Goal: Transaction & Acquisition: Purchase product/service

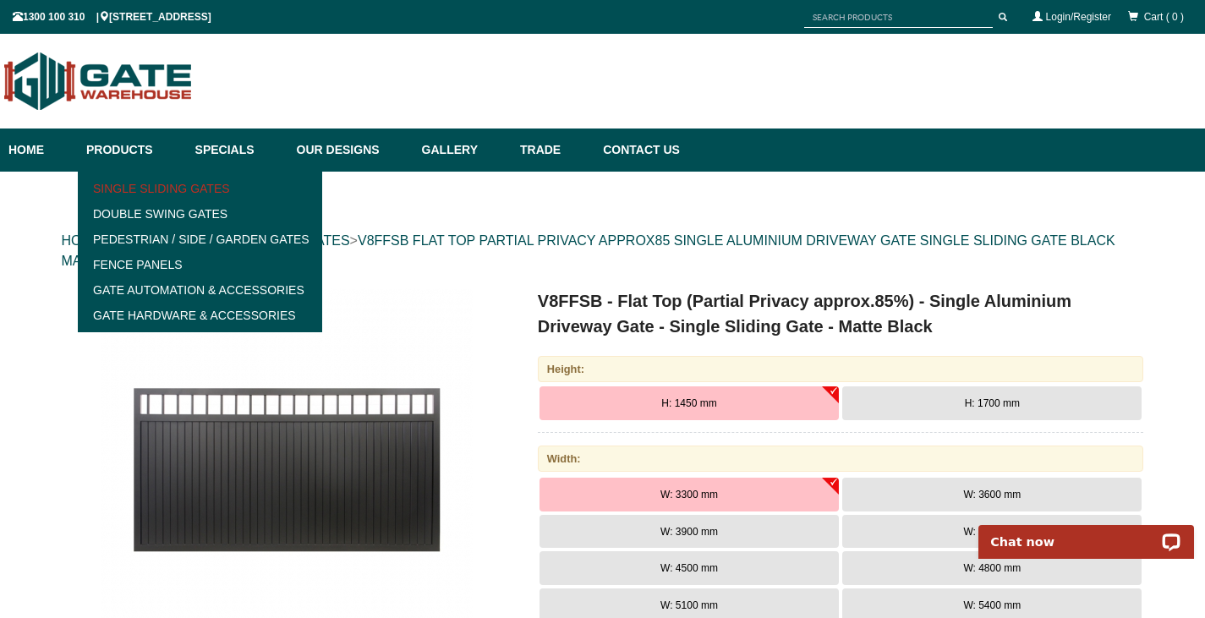
click at [124, 188] on link "Single Sliding Gates" at bounding box center [200, 188] width 234 height 25
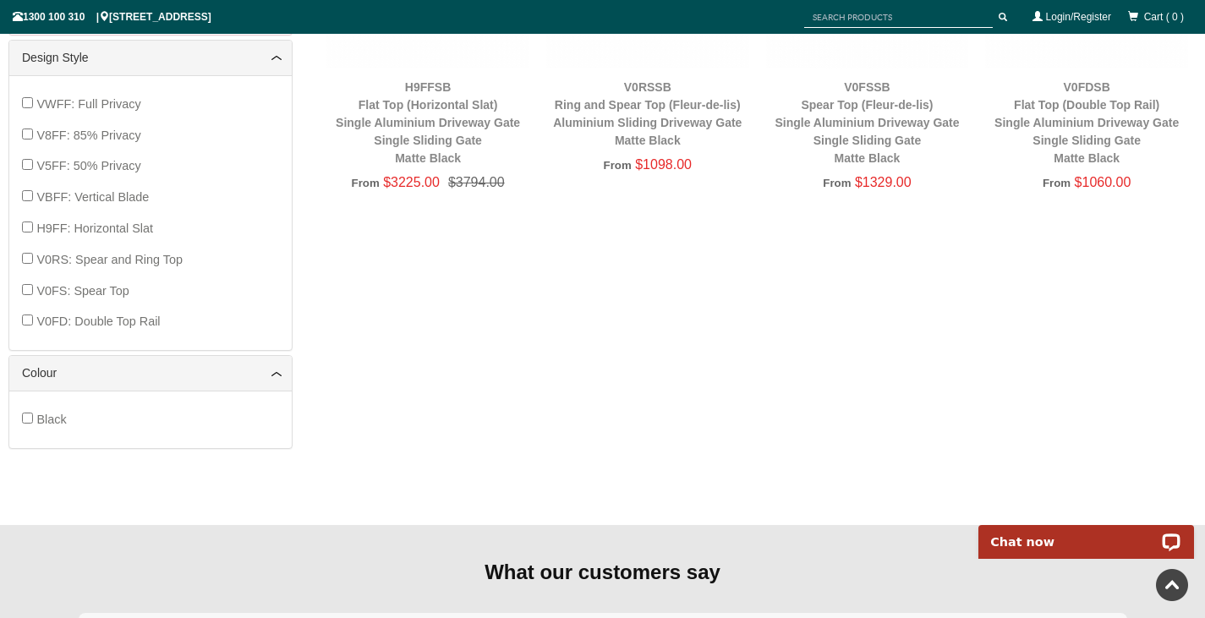
drag, startPoint x: 1213, startPoint y: 81, endPoint x: 1215, endPoint y: 302, distance: 220.8
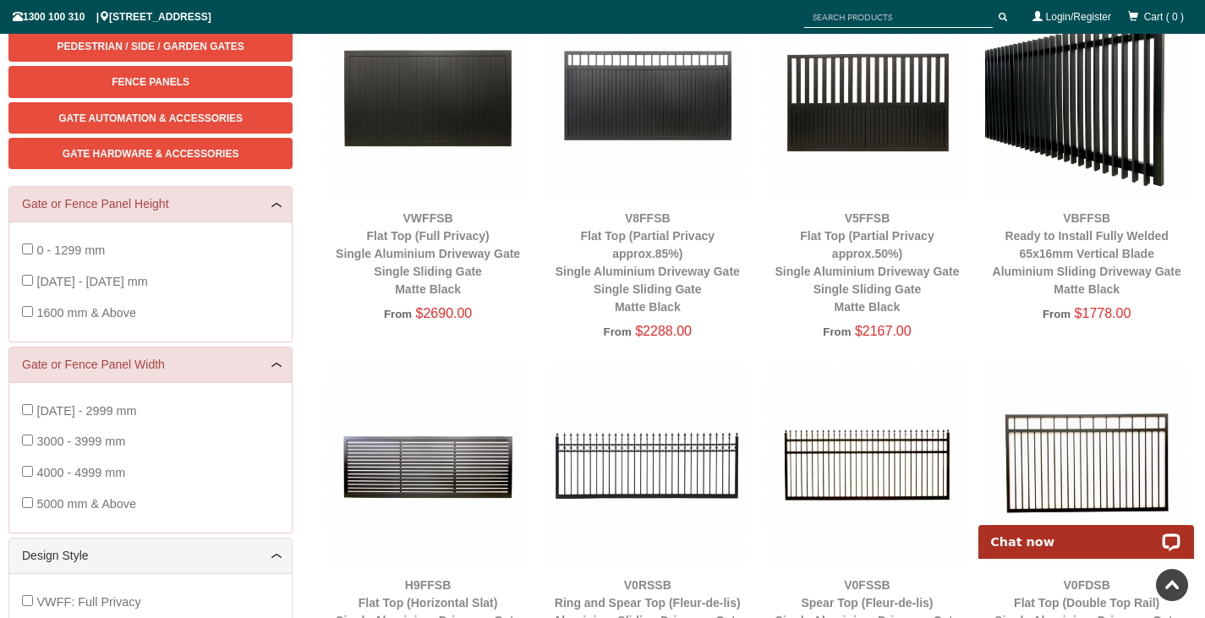
scroll to position [266, 0]
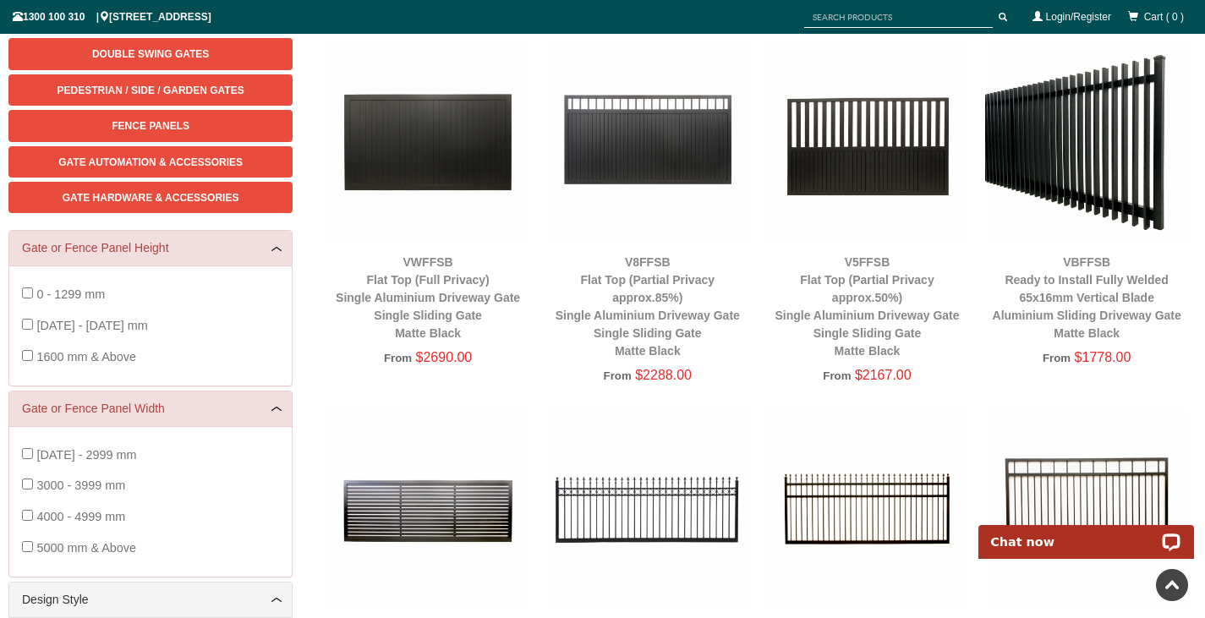
click at [666, 288] on div "V8FFSB Flat Top (Partial Privacy approx.85%) Single Aluminium Driveway Gate Sin…" at bounding box center [647, 307] width 203 height 107
click at [623, 128] on img at bounding box center [647, 142] width 203 height 203
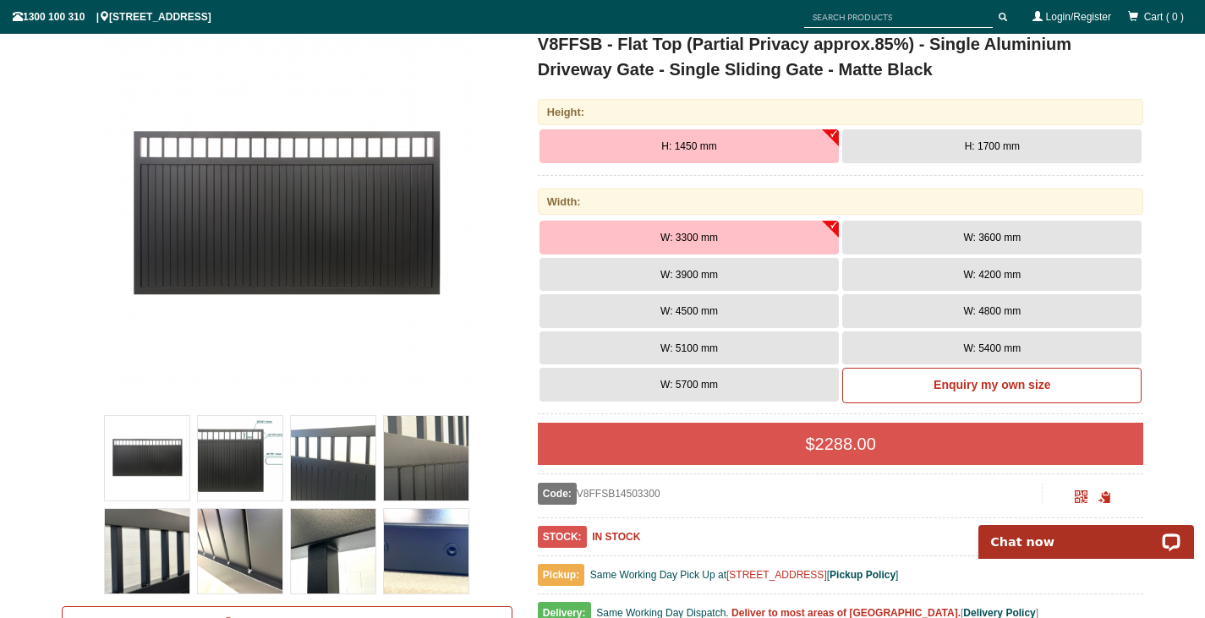
scroll to position [273, 0]
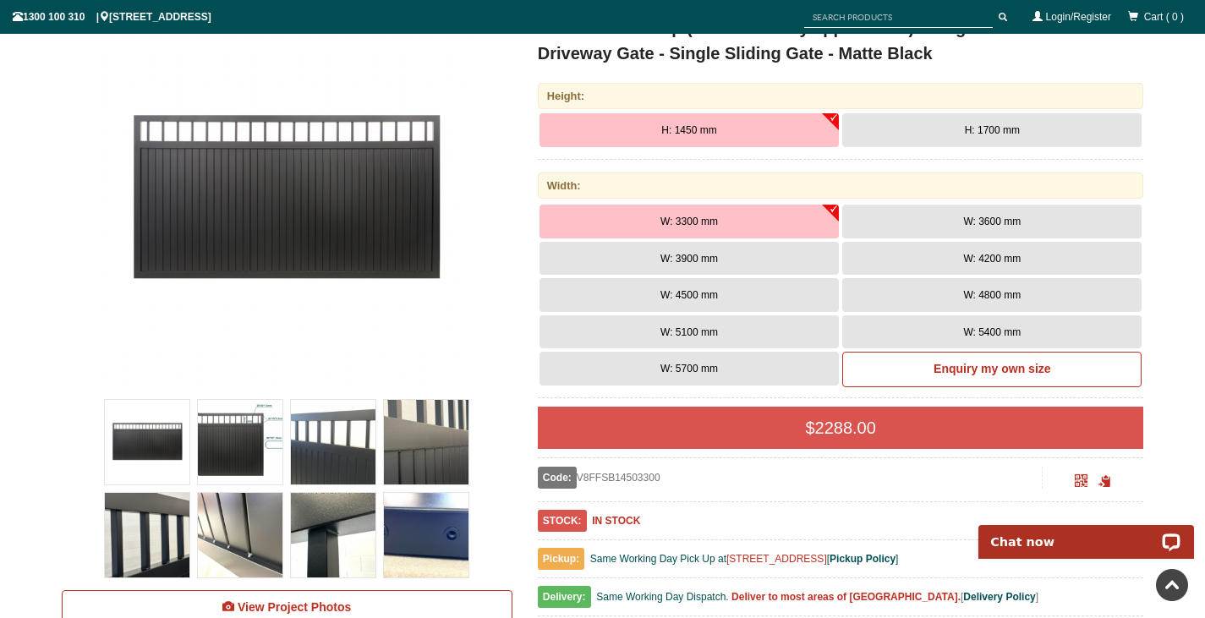
click at [969, 288] on button "W: 4800 mm" at bounding box center [991, 295] width 299 height 34
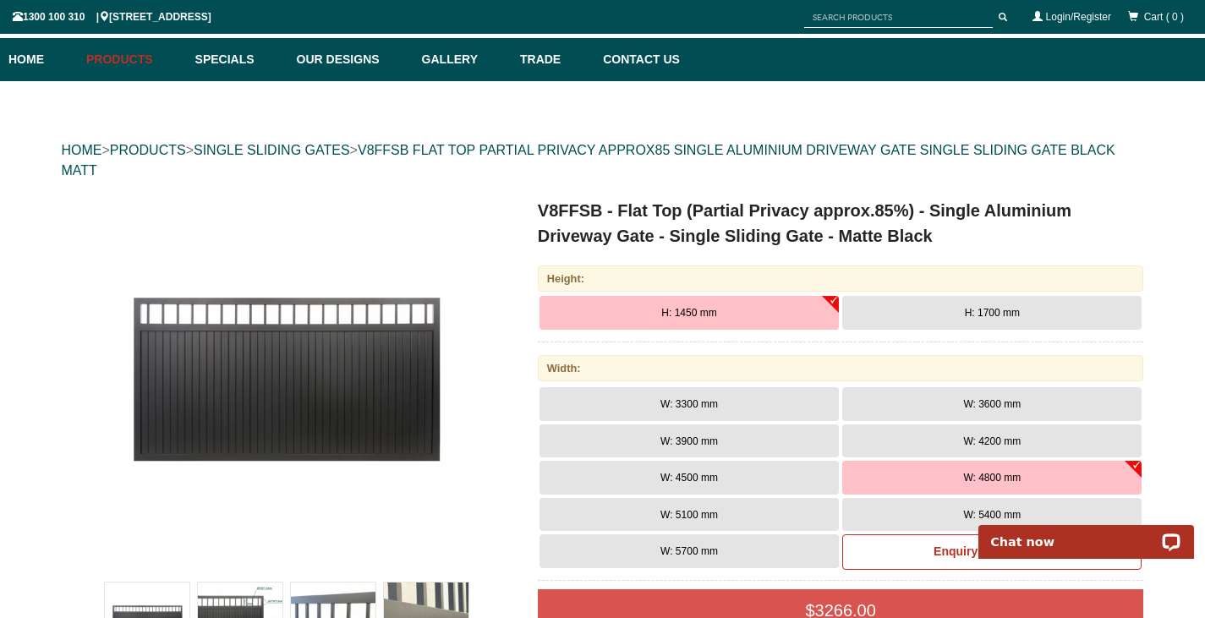
scroll to position [0, 0]
